Goal: Information Seeking & Learning: Understand process/instructions

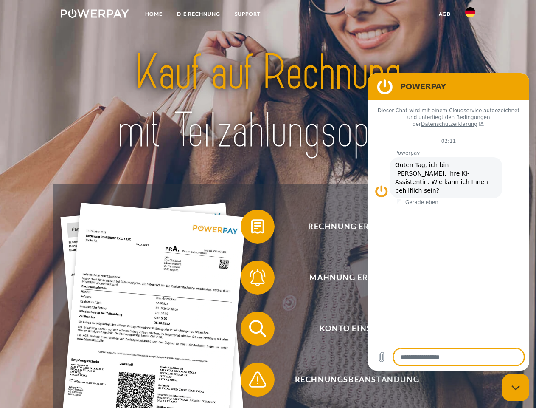
click at [95, 15] on img at bounding box center [95, 13] width 68 height 8
click at [470, 15] on img at bounding box center [470, 12] width 10 height 10
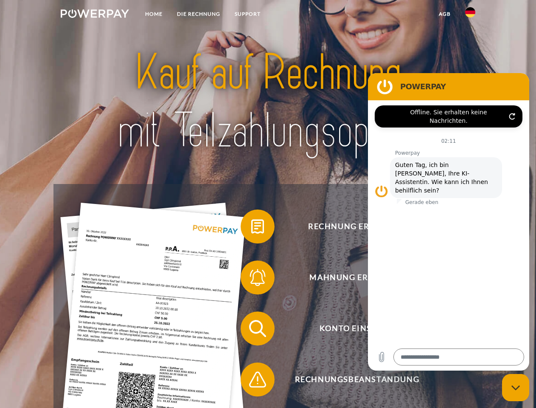
click at [445, 14] on link "agb" at bounding box center [445, 13] width 26 height 15
click at [251, 228] on span at bounding box center [245, 226] width 42 height 42
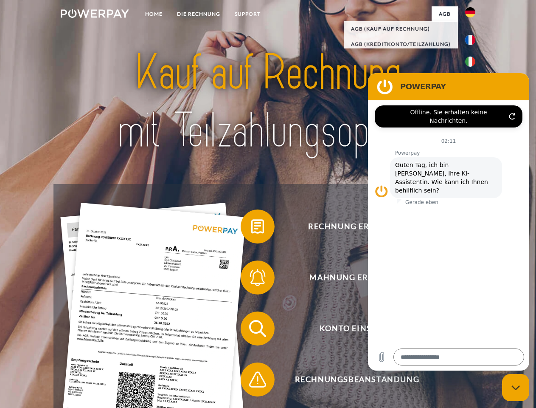
click at [251, 279] on span at bounding box center [245, 277] width 42 height 42
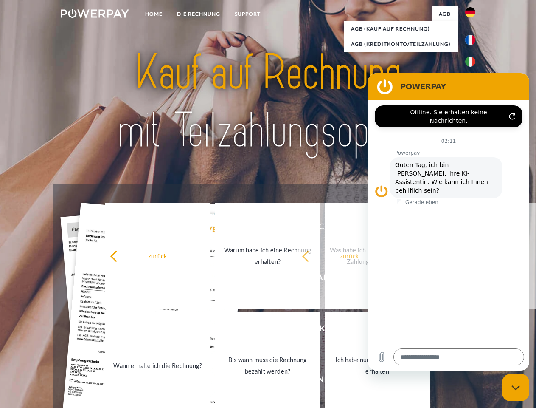
click at [251, 330] on link "Bis wann muss die Rechnung bezahlt werden?" at bounding box center [268, 365] width 106 height 106
click at [251, 381] on span at bounding box center [245, 379] width 42 height 42
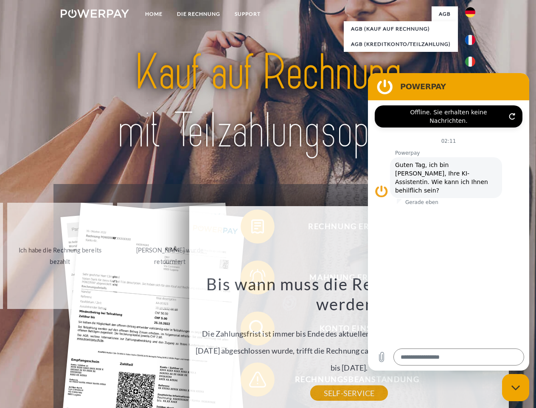
click at [516, 387] on icon "Messaging-Fenster schließen" at bounding box center [516, 388] width 9 height 6
type textarea "*"
